Goal: Register for event/course

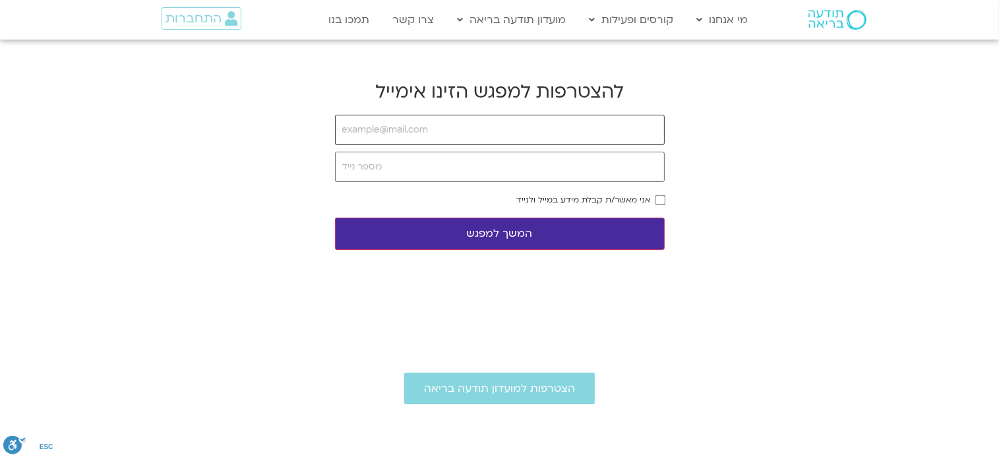
click at [545, 129] on input "email" at bounding box center [500, 130] width 330 height 30
click at [444, 132] on input "email" at bounding box center [500, 130] width 330 height 30
type input "ד"
click at [367, 126] on input "email" at bounding box center [500, 130] width 330 height 30
click at [992, 24] on section "Main Menu מי אנחנו מי אנחנו שאלות נפוצות מנחים ומנחות בתודעה בריאה מה זה מיינדפ…" at bounding box center [499, 20] width 999 height 38
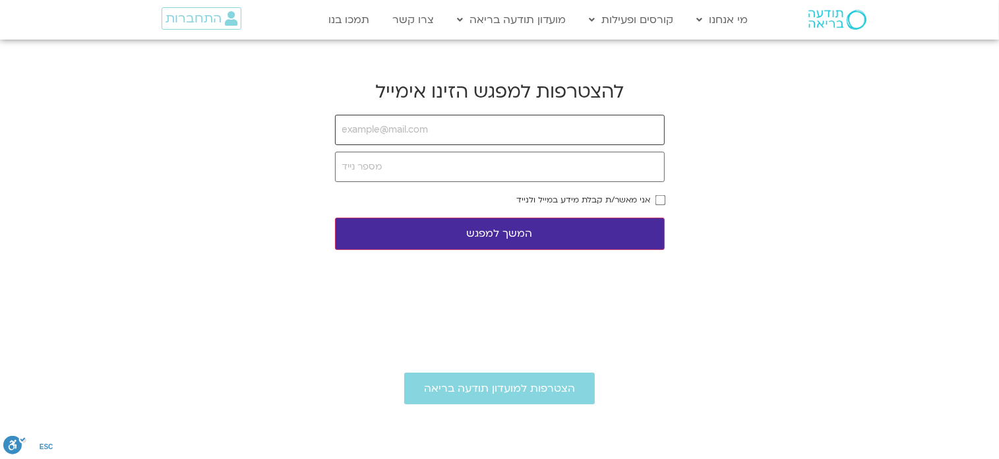
click at [346, 133] on input "email" at bounding box center [500, 130] width 330 height 30
type input "[EMAIL_ADDRESS][DOMAIN_NAME]"
click at [351, 166] on input "tel" at bounding box center [500, 167] width 330 height 30
type input "0543033467"
click at [516, 231] on button "המשך למפגש" at bounding box center [500, 234] width 330 height 32
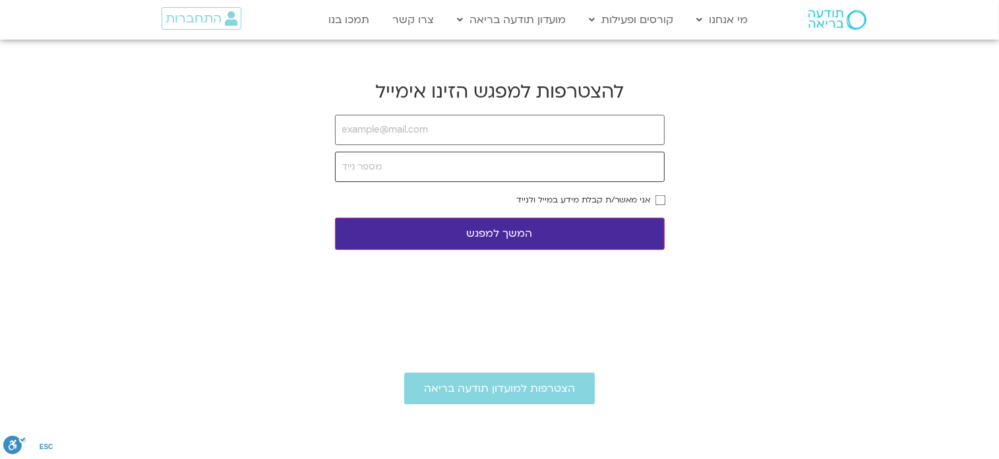
click at [389, 168] on input "tel" at bounding box center [500, 167] width 330 height 30
type input "[EMAIL_ADDRESS][DOMAIN_NAME]"
click at [497, 235] on button "המשך למפגש" at bounding box center [500, 234] width 330 height 32
click at [527, 231] on button "המשך למפגש" at bounding box center [500, 234] width 330 height 32
click at [491, 232] on button "המשך למפגש" at bounding box center [500, 234] width 330 height 32
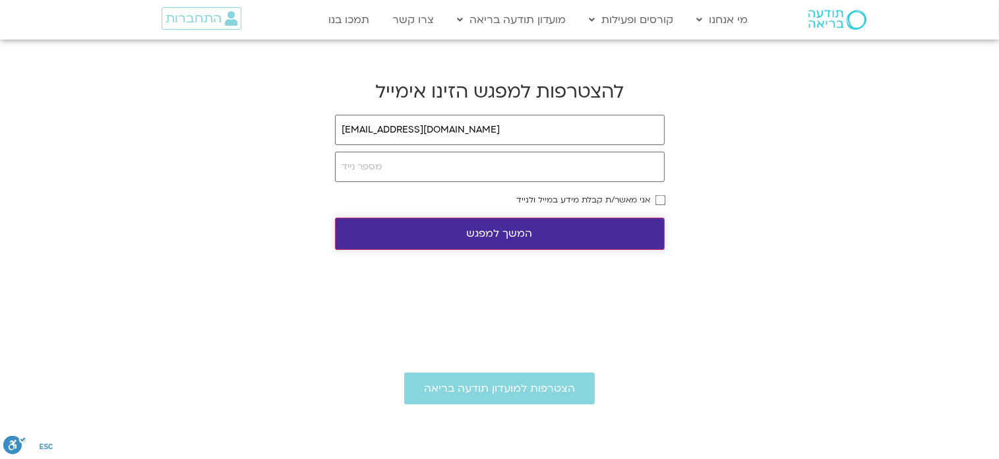
click at [488, 232] on button "המשך למפגש" at bounding box center [500, 234] width 330 height 32
click at [351, 161] on input "tel" at bounding box center [500, 167] width 330 height 30
type input "0543033467"
click at [469, 231] on button "המשך למפגש" at bounding box center [500, 234] width 330 height 32
